Goal: Information Seeking & Learning: Learn about a topic

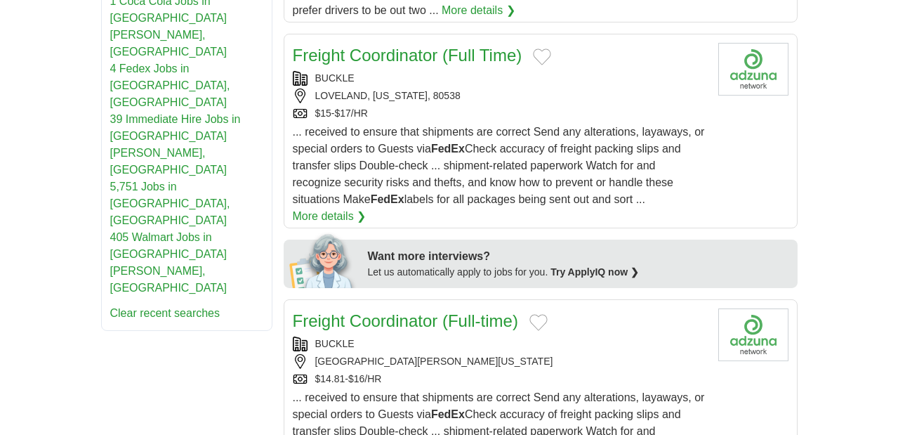
scroll to position [668, 0]
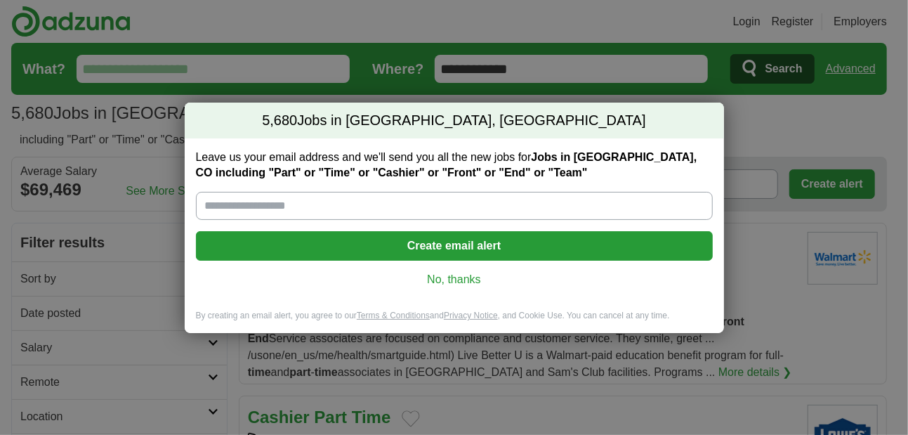
click at [457, 279] on link "No, thanks" at bounding box center [454, 279] width 494 height 15
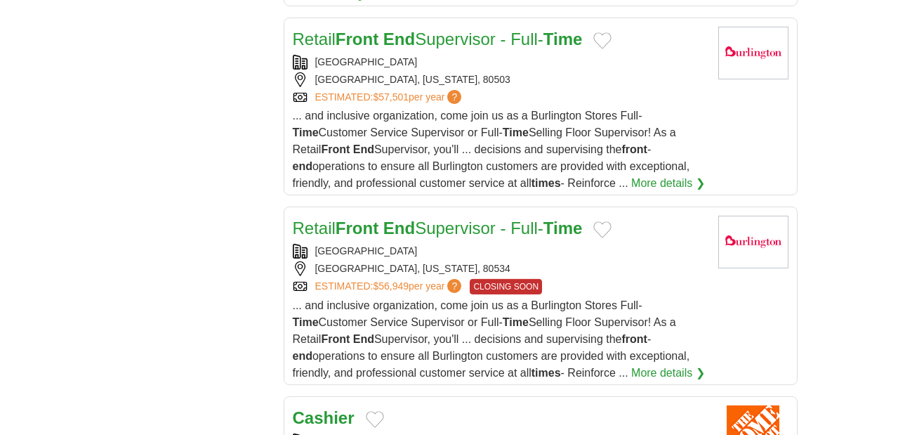
scroll to position [1805, 0]
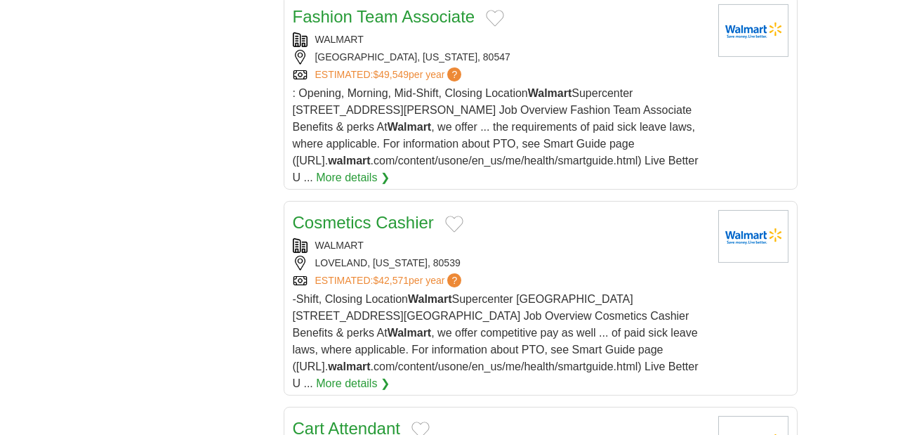
scroll to position [1738, 0]
